Goal: Transaction & Acquisition: Purchase product/service

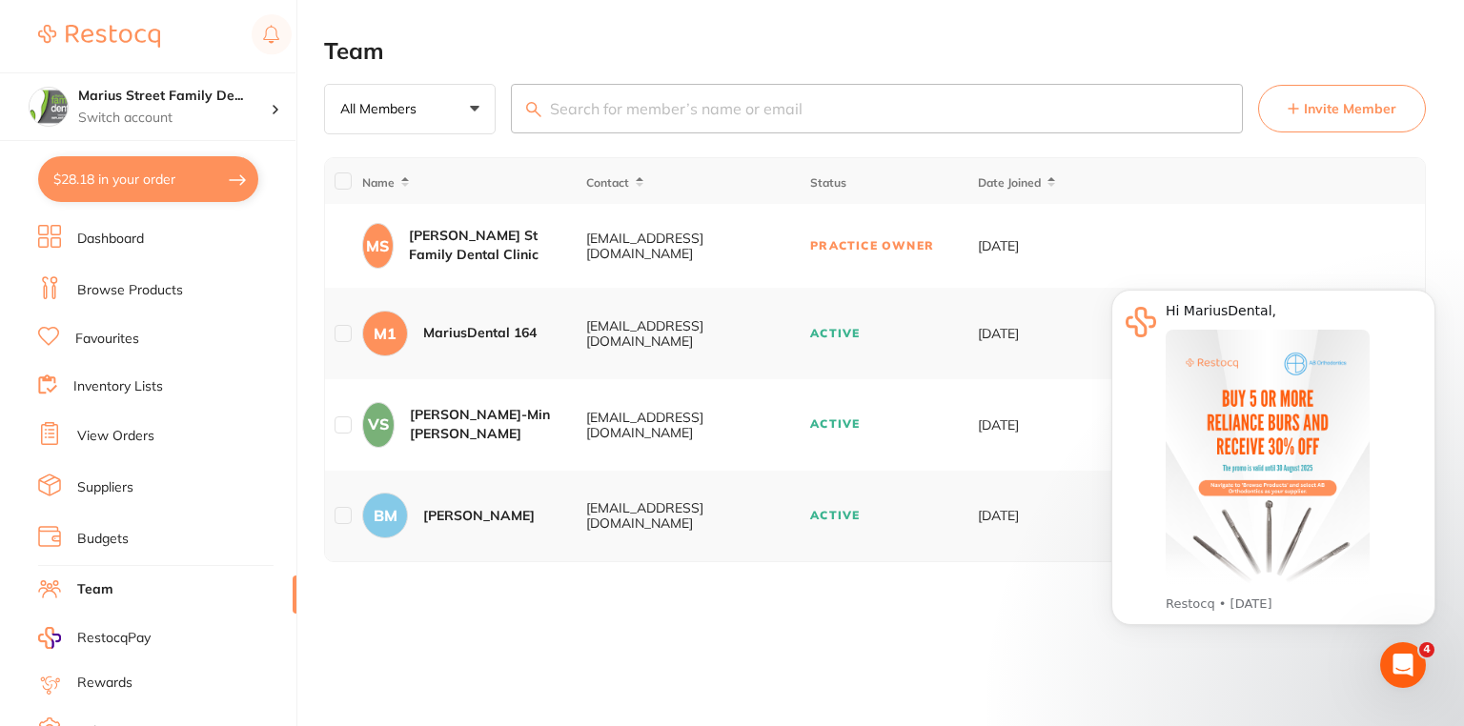
click at [418, 640] on div "Team All Members +0 All Members Active Pending Invite Expired Invite Invite Mem…" at bounding box center [894, 363] width 1140 height 726
click at [1438, 295] on button "Dismiss notification" at bounding box center [1429, 295] width 25 height 25
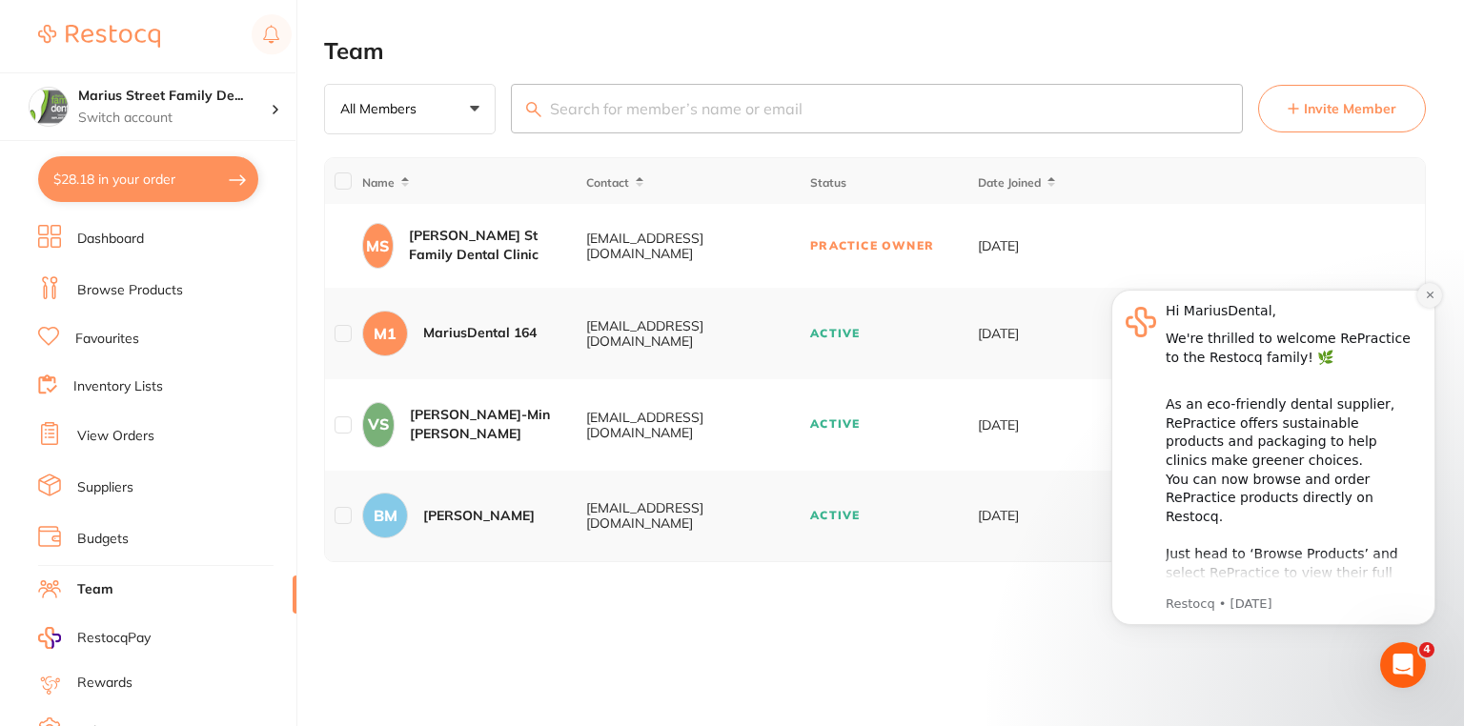
click at [1436, 294] on button "Dismiss notification" at bounding box center [1429, 295] width 25 height 25
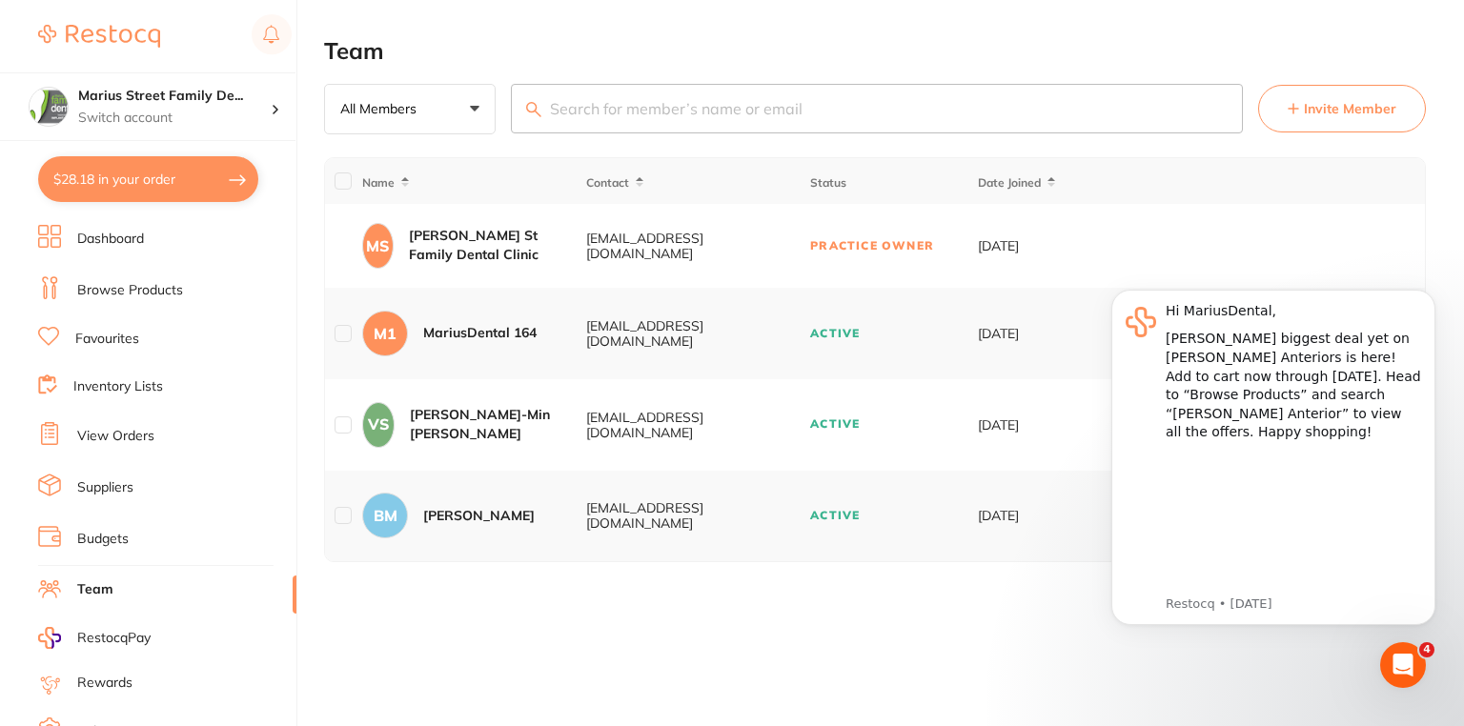
click at [1436, 294] on button "Dismiss notification" at bounding box center [1430, 295] width 20 height 20
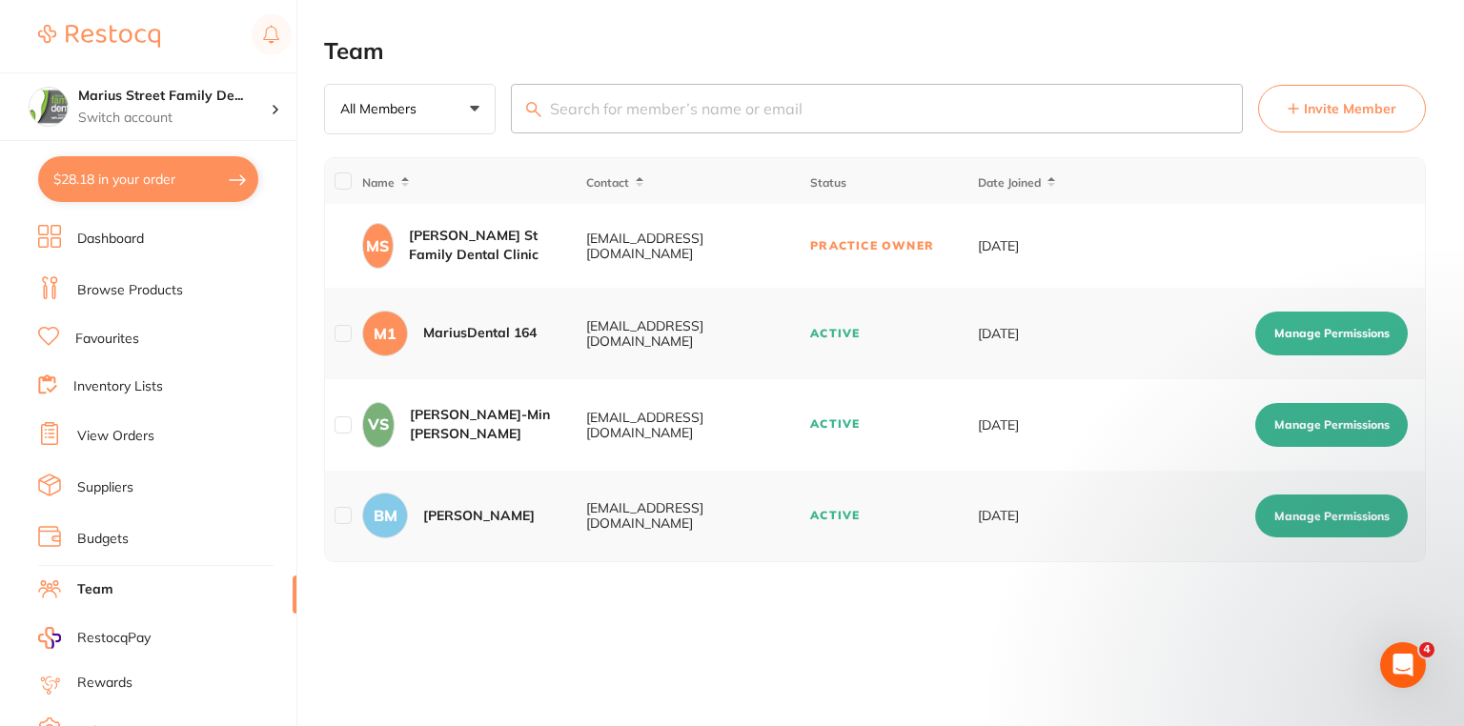
click at [198, 183] on button "$28.18 in your order" at bounding box center [148, 179] width 220 height 46
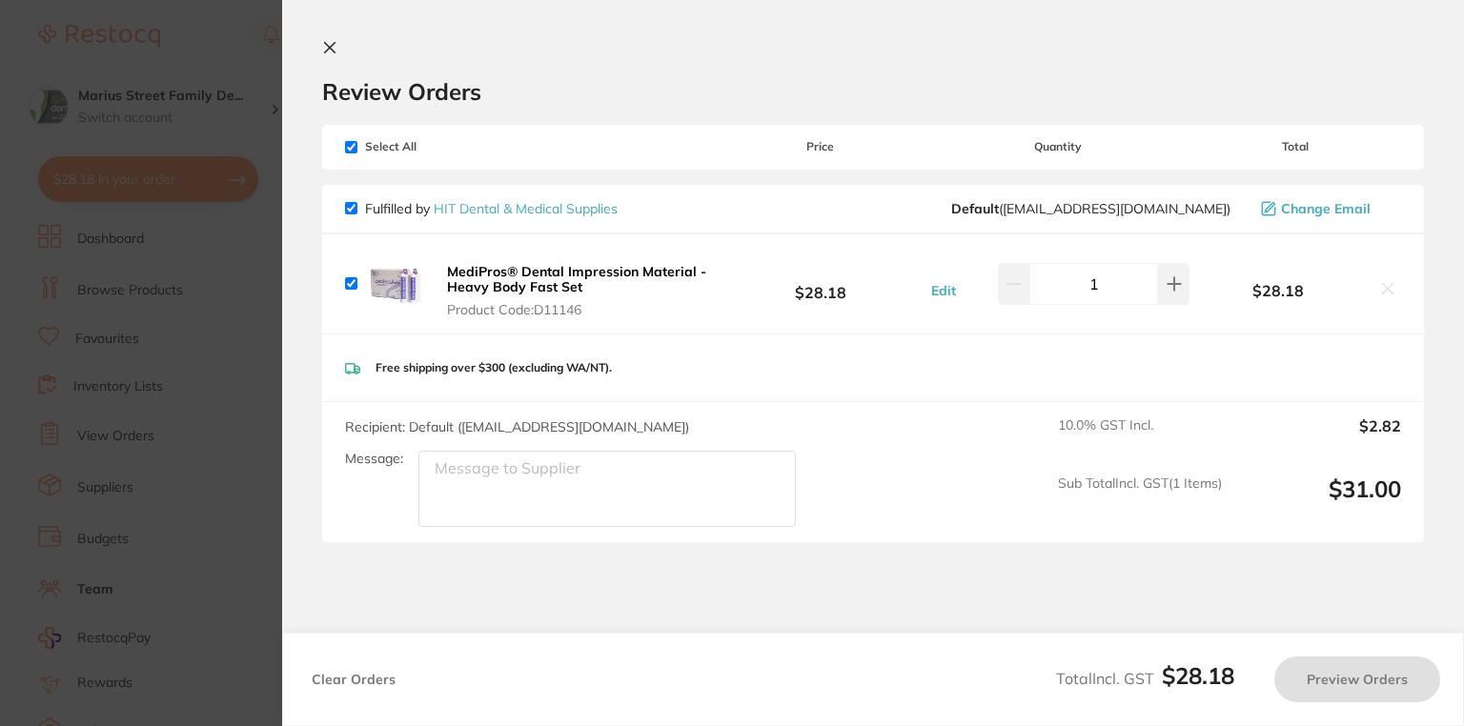
checkbox input "true"
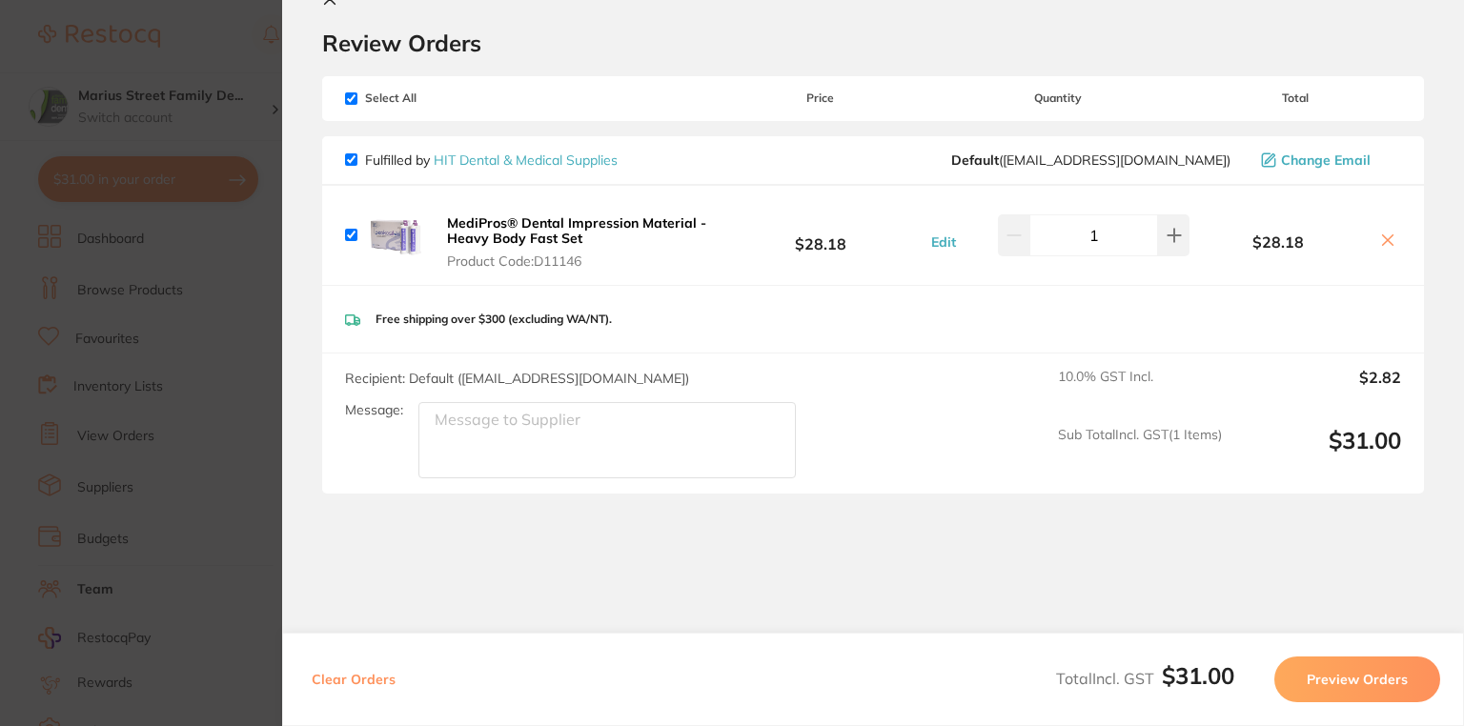
scroll to position [72, 0]
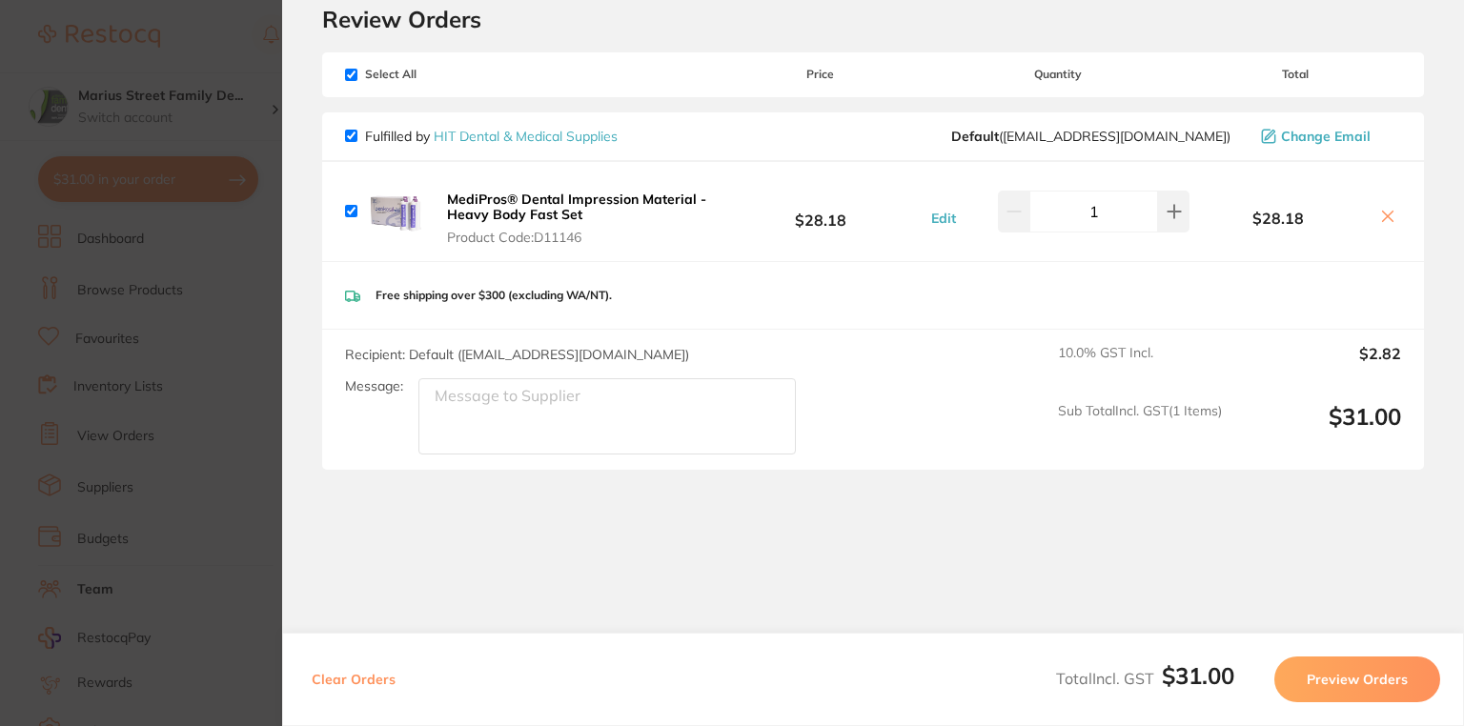
drag, startPoint x: 605, startPoint y: 211, endPoint x: 515, endPoint y: 190, distance: 92.9
click at [515, 191] on button "MediPros® Dental Impression Material - Heavy Body Fast Set Product Code: D11146" at bounding box center [577, 218] width 273 height 55
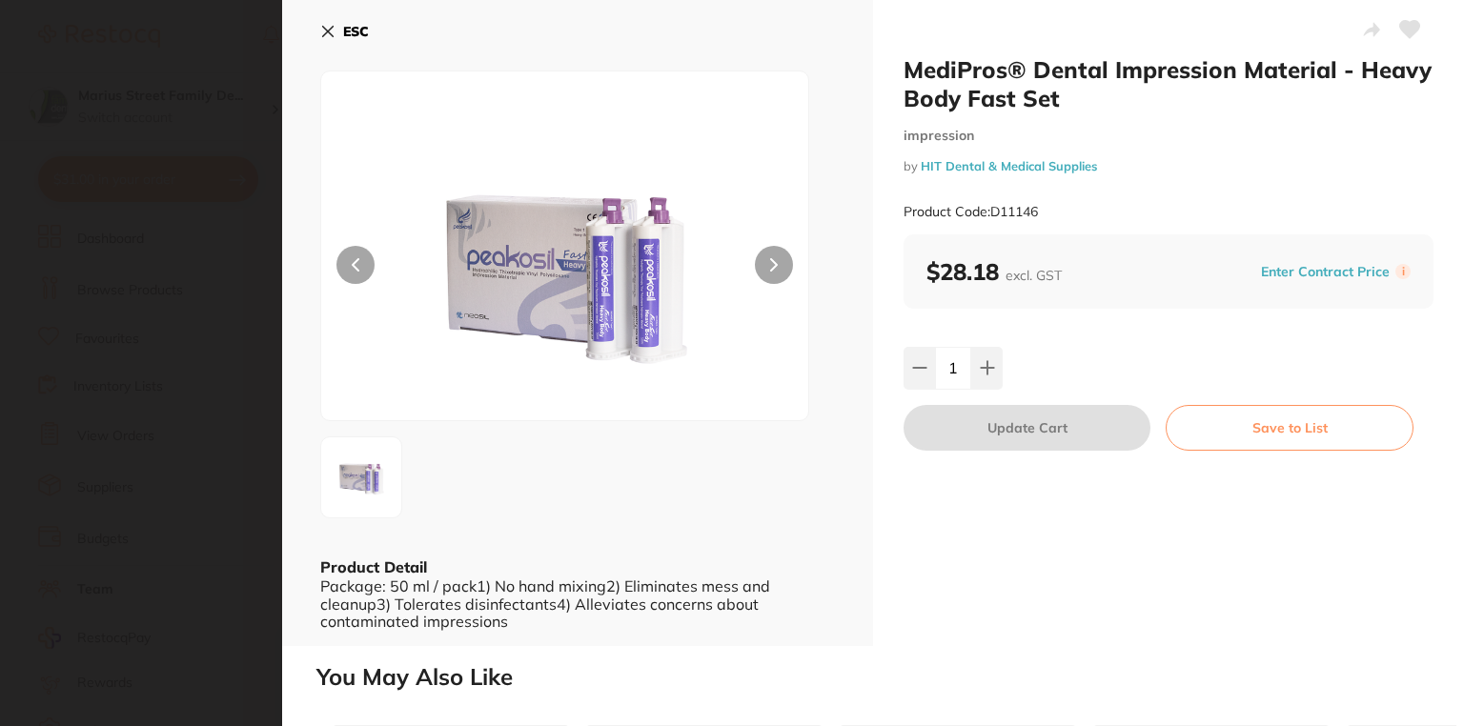
click at [334, 43] on button "ESC" at bounding box center [344, 31] width 49 height 32
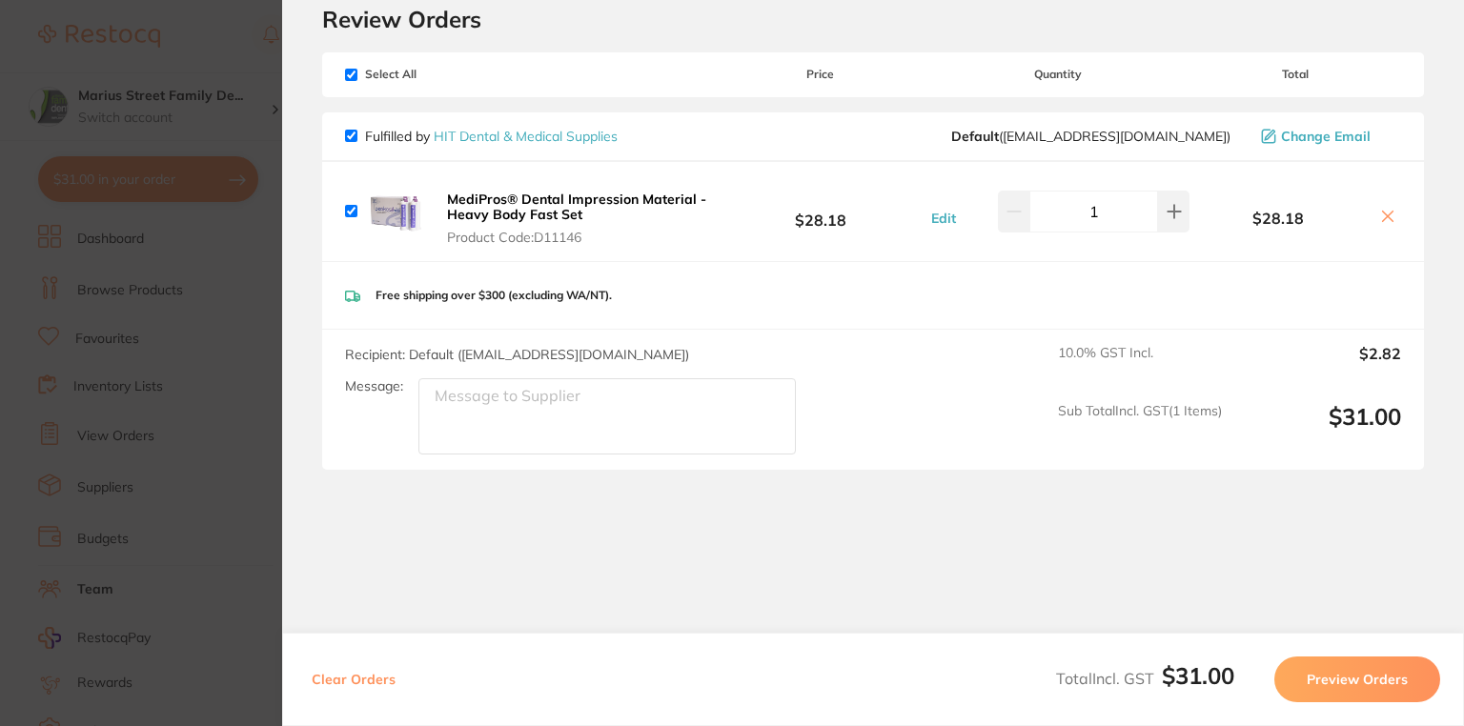
scroll to position [0, 0]
click at [852, 595] on section "Review Orders Your orders are being processed and we will notify you once we ha…" at bounding box center [873, 363] width 1182 height 726
